Goal: Contribute content: Add original content to the website for others to see

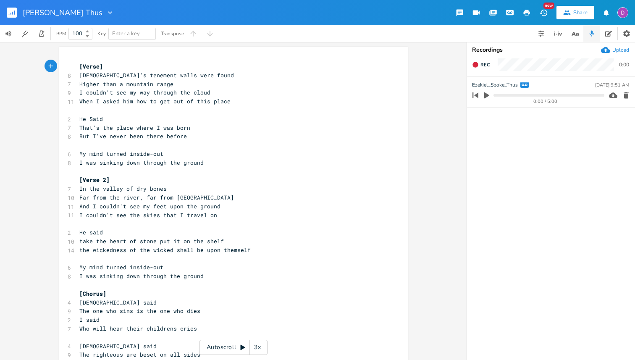
click at [626, 93] on icon "button" at bounding box center [626, 95] width 8 height 8
click at [619, 50] on div "Upload" at bounding box center [620, 50] width 17 height 7
click at [620, 50] on div "Upload" at bounding box center [620, 50] width 17 height 7
click at [507, 13] on icon "button" at bounding box center [509, 12] width 6 height 4
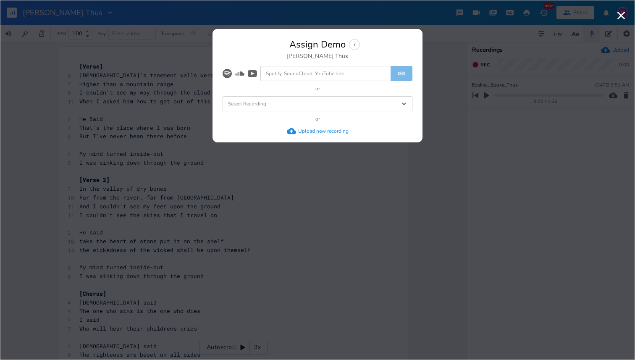
click at [319, 109] on div "Select Recording Dropdown" at bounding box center [317, 103] width 190 height 15
click at [303, 120] on li "Ezekiel_Spoke_Thus" at bounding box center [319, 118] width 186 height 15
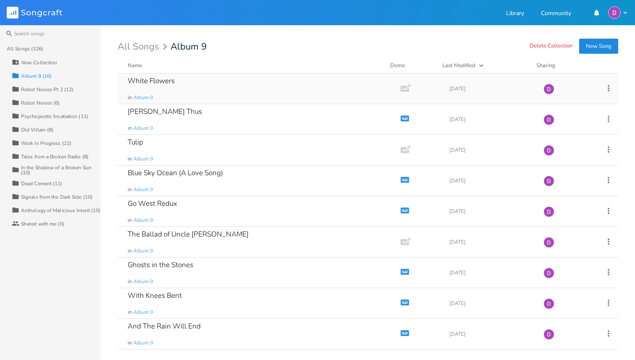
click at [165, 82] on div "White Flowers" at bounding box center [151, 80] width 47 height 7
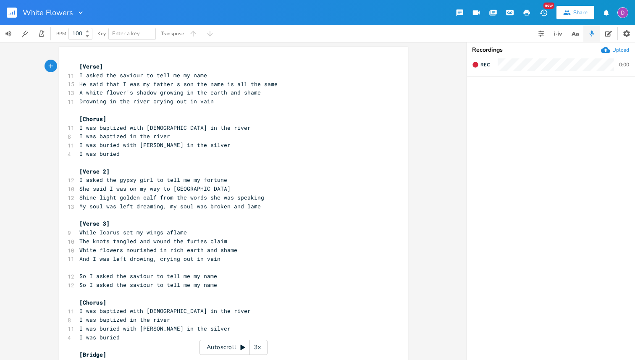
click at [625, 47] on div "Upload" at bounding box center [620, 50] width 17 height 7
click at [508, 10] on icon "button" at bounding box center [509, 12] width 6 height 4
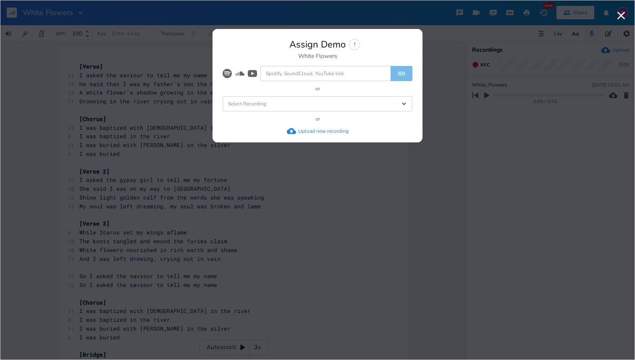
click at [302, 110] on div "Select Recording Dropdown" at bounding box center [317, 103] width 190 height 15
click at [293, 121] on li "White_Flowers" at bounding box center [319, 118] width 186 height 15
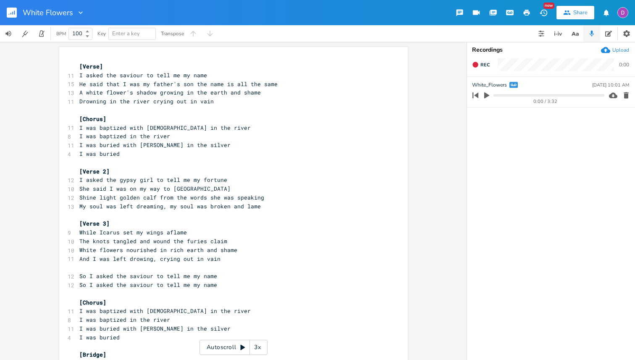
click at [484, 94] on icon "button" at bounding box center [486, 95] width 5 height 6
click at [560, 94] on progress at bounding box center [548, 95] width 110 height 3
click at [585, 96] on progress at bounding box center [548, 95] width 110 height 3
click at [11, 12] on rect "button" at bounding box center [12, 13] width 10 height 10
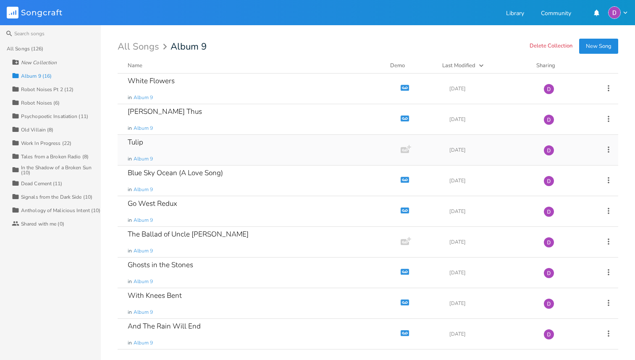
click at [143, 139] on div "Tulip" at bounding box center [136, 142] width 16 height 7
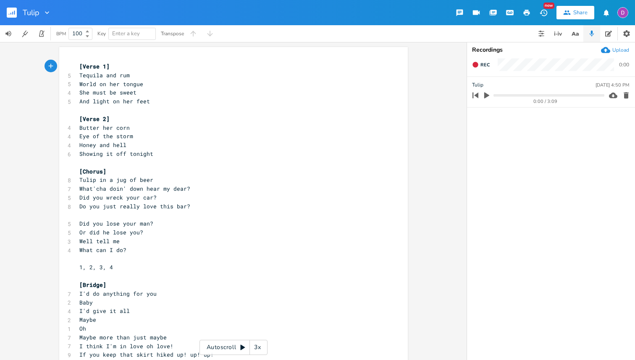
click at [511, 12] on icon "button" at bounding box center [510, 12] width 1 height 1
click at [628, 97] on icon "button" at bounding box center [625, 95] width 5 height 6
click at [617, 55] on div "Recordings Upload Rec 0:00" at bounding box center [551, 201] width 168 height 318
click at [623, 44] on div "Recordings Upload Rec 0:00" at bounding box center [551, 201] width 168 height 318
click at [623, 47] on div "Upload" at bounding box center [620, 50] width 17 height 7
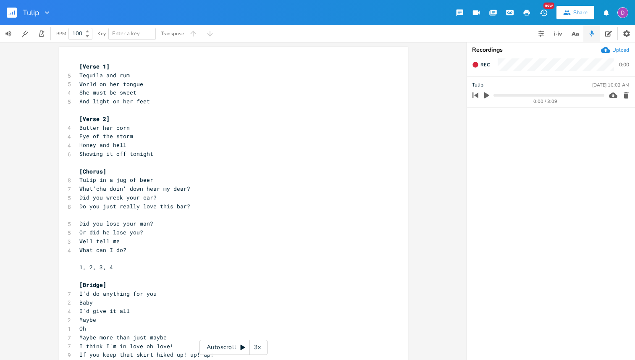
click at [507, 12] on icon "button" at bounding box center [509, 12] width 6 height 4
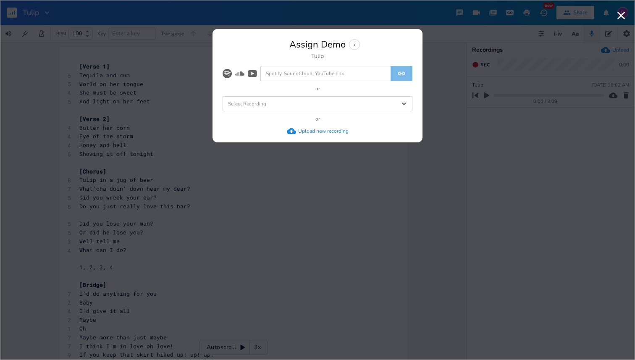
click at [290, 112] on div at bounding box center [317, 112] width 190 height 3
click at [288, 106] on div "Select Recording Dropdown" at bounding box center [317, 103] width 190 height 15
click at [270, 125] on li "Tulip" at bounding box center [319, 118] width 186 height 15
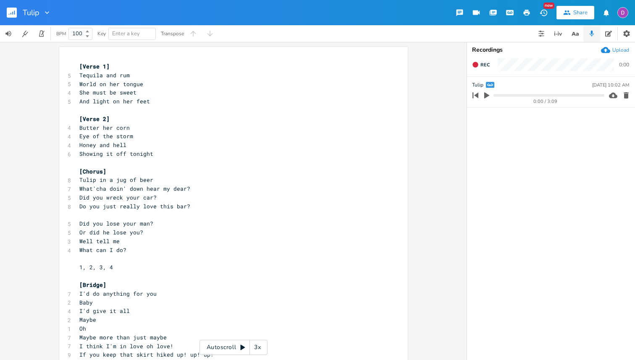
click at [487, 94] on icon "button" at bounding box center [486, 95] width 5 height 6
click at [513, 94] on progress at bounding box center [548, 95] width 110 height 3
click at [547, 95] on progress at bounding box center [548, 95] width 110 height 3
click at [576, 96] on progress at bounding box center [548, 95] width 110 height 3
click at [10, 12] on rect "button" at bounding box center [12, 13] width 10 height 10
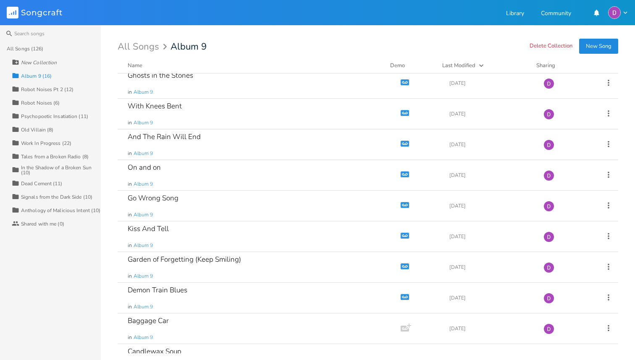
scroll to position [211, 0]
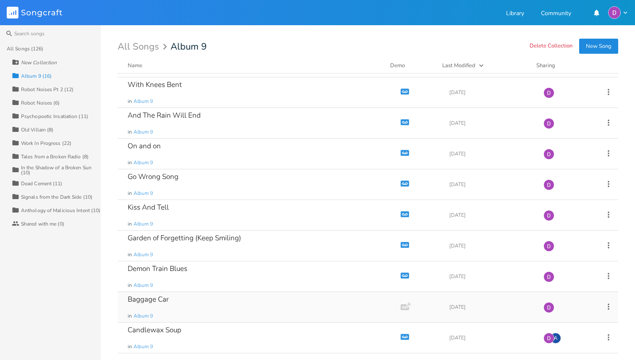
click at [154, 298] on div "Baggage Car" at bounding box center [148, 299] width 41 height 7
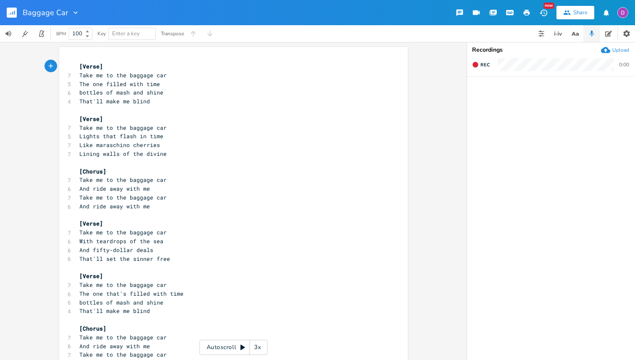
click at [620, 50] on div "Upload" at bounding box center [620, 50] width 17 height 7
click at [511, 13] on icon "button" at bounding box center [510, 12] width 1 height 1
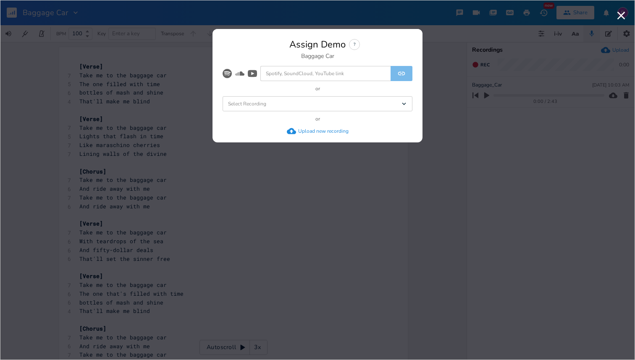
click at [298, 102] on div "Select Recording Dropdown" at bounding box center [317, 103] width 190 height 15
click at [283, 120] on li "Baggage_Car" at bounding box center [319, 118] width 186 height 15
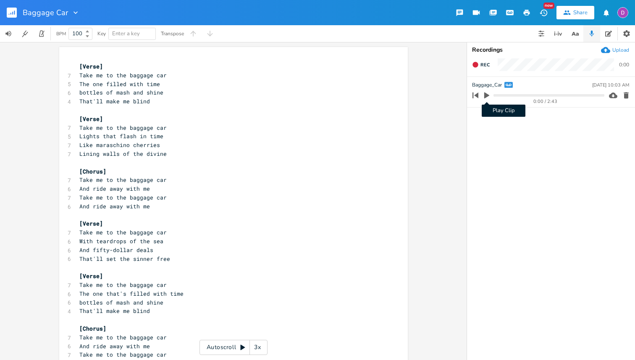
click at [486, 95] on icon "button" at bounding box center [486, 95] width 5 height 6
click at [512, 8] on button "button" at bounding box center [509, 12] width 17 height 15
click at [13, 13] on rect "button" at bounding box center [12, 13] width 10 height 10
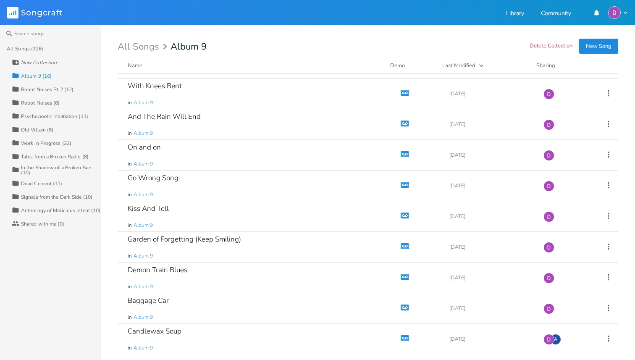
scroll to position [211, 0]
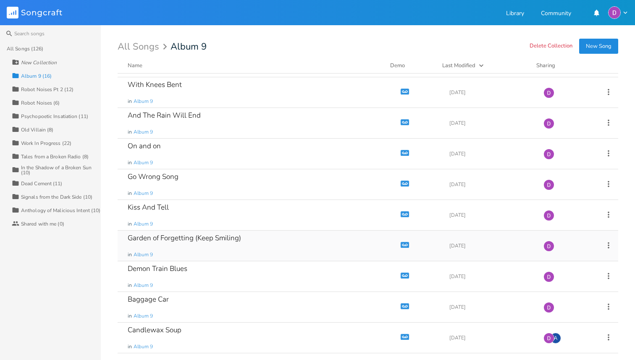
click at [261, 239] on div "Garden of Forgetting (Keep Smiling) in Album 9" at bounding box center [257, 245] width 259 height 30
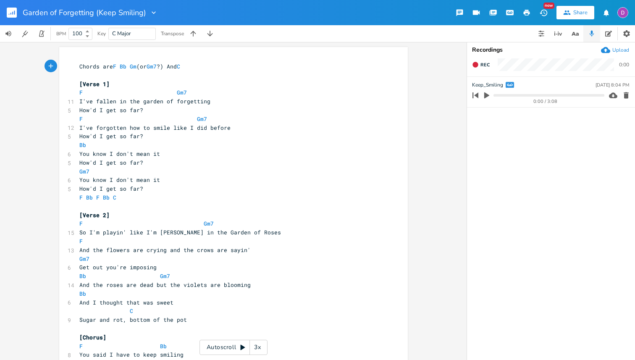
click at [625, 97] on icon "button" at bounding box center [625, 95] width 5 height 6
click at [611, 48] on div "Upload" at bounding box center [615, 49] width 28 height 9
click at [617, 48] on div "Upload" at bounding box center [620, 50] width 17 height 7
click at [628, 97] on icon "button" at bounding box center [626, 95] width 8 height 8
click at [614, 48] on div "Upload" at bounding box center [620, 50] width 17 height 7
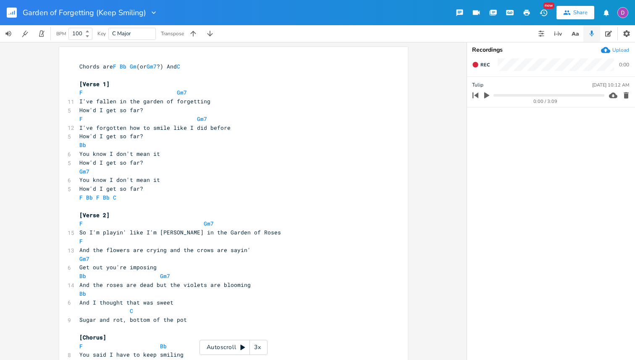
click at [625, 94] on icon "button" at bounding box center [625, 95] width 5 height 6
click at [619, 47] on div "Upload" at bounding box center [620, 50] width 17 height 7
click at [626, 94] on icon "button" at bounding box center [625, 95] width 5 height 6
click at [617, 50] on div "Upload" at bounding box center [620, 50] width 17 height 7
click at [511, 13] on icon "button" at bounding box center [510, 12] width 1 height 1
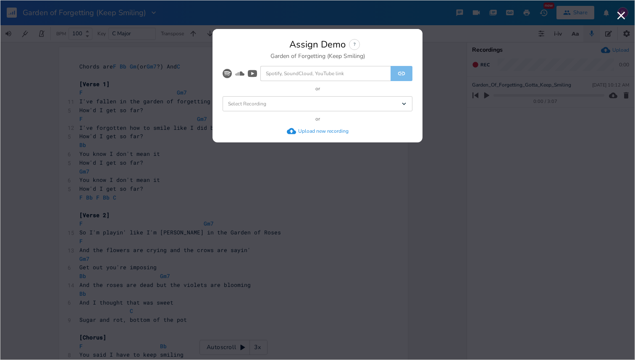
click at [325, 104] on div "Select Recording Dropdown" at bounding box center [317, 103] width 190 height 15
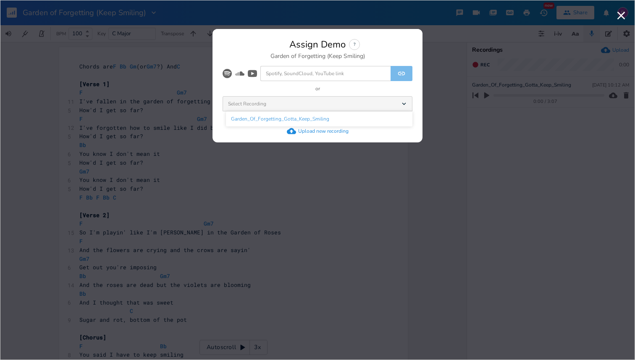
click at [298, 120] on span "Garden_Of_Forgetting_Gotta_Keep_Smiling" at bounding box center [280, 118] width 98 height 5
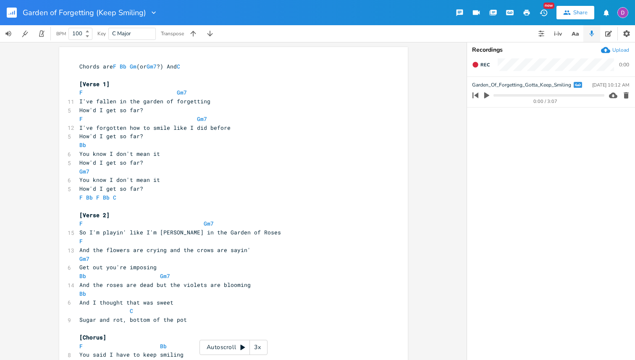
click at [503, 13] on button "button" at bounding box center [509, 12] width 17 height 15
click at [13, 15] on rect "button" at bounding box center [12, 13] width 10 height 10
